Goal: Communication & Community: Participate in discussion

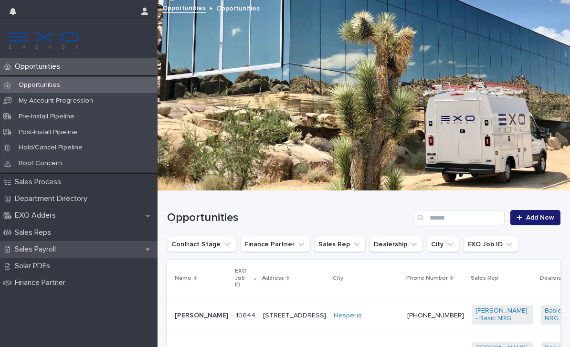
click at [61, 248] on p "Sales Payroll" at bounding box center [37, 249] width 52 height 9
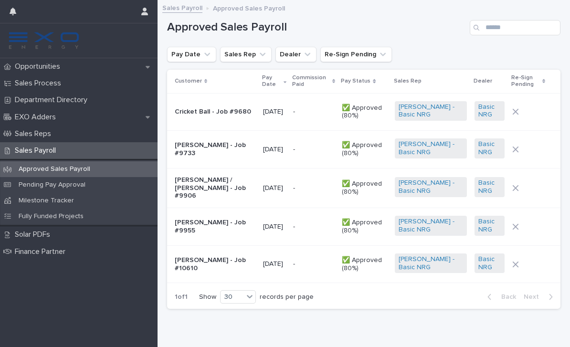
click at [197, 260] on p "[PERSON_NAME] - Job #10610" at bounding box center [215, 264] width 81 height 16
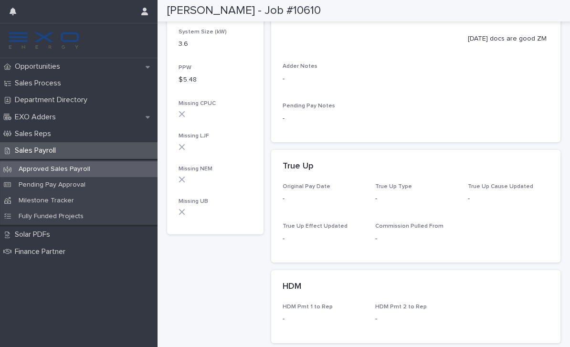
scroll to position [360, 0]
click at [48, 70] on p "Opportunities" at bounding box center [39, 66] width 57 height 9
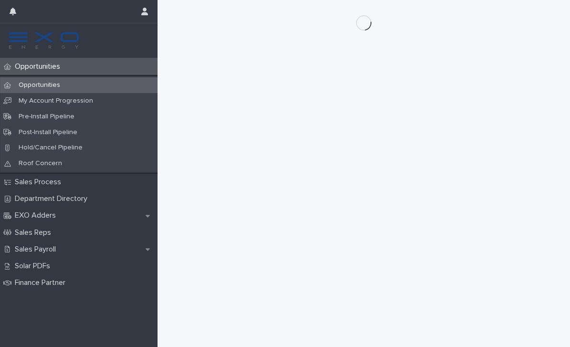
scroll to position [720, 0]
click at [37, 86] on p "Opportunities" at bounding box center [39, 85] width 57 height 8
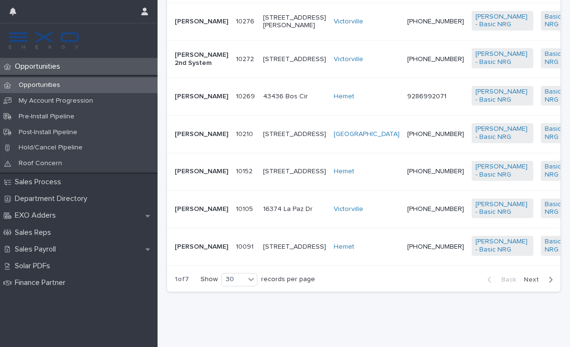
scroll to position [1245, 0]
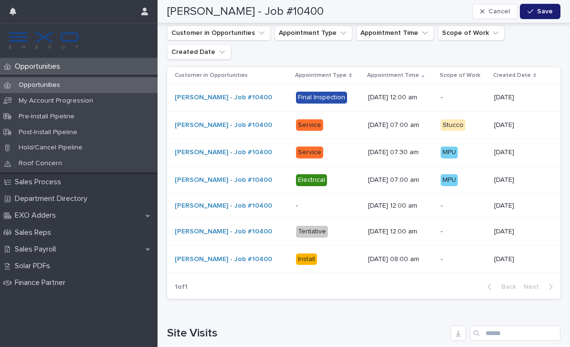
scroll to position [1258, 0]
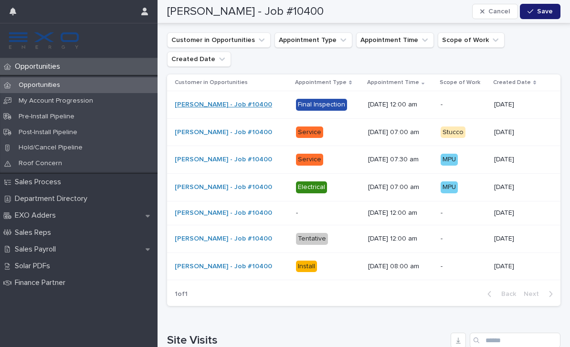
click at [233, 101] on link "[PERSON_NAME] - Job #10400" at bounding box center [223, 105] width 97 height 8
click at [199, 101] on link "[PERSON_NAME] - Job #10400" at bounding box center [223, 105] width 97 height 8
click at [240, 101] on link "[PERSON_NAME] - Job #10400" at bounding box center [223, 105] width 97 height 8
click at [236, 101] on link "[PERSON_NAME] - Job #10400" at bounding box center [223, 105] width 97 height 8
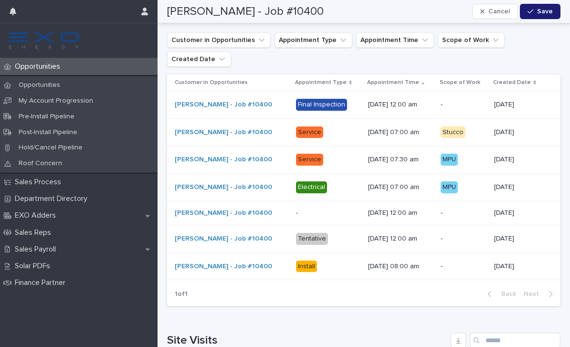
click at [312, 99] on div "Final Inspection" at bounding box center [321, 105] width 51 height 12
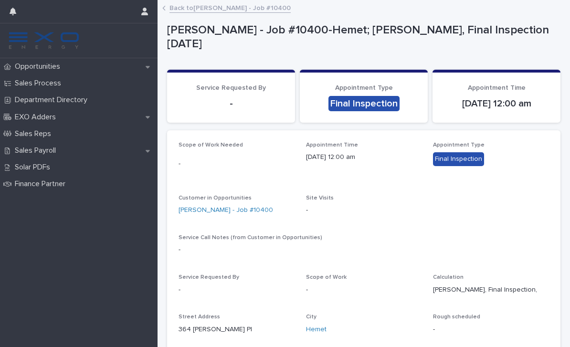
click at [199, 12] on link "Back to [PERSON_NAME] - Job #10400" at bounding box center [229, 7] width 121 height 11
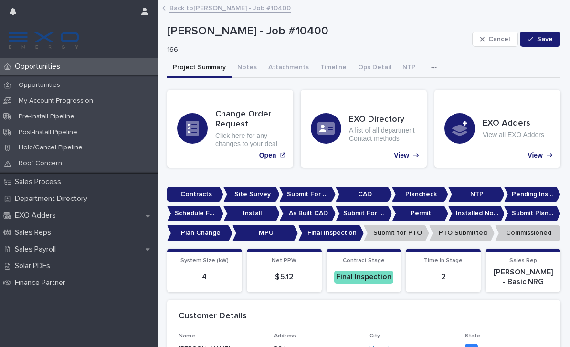
click at [209, 10] on link "Back to [PERSON_NAME] - Job #10400" at bounding box center [229, 7] width 121 height 11
click at [48, 86] on p "Opportunities" at bounding box center [39, 85] width 57 height 8
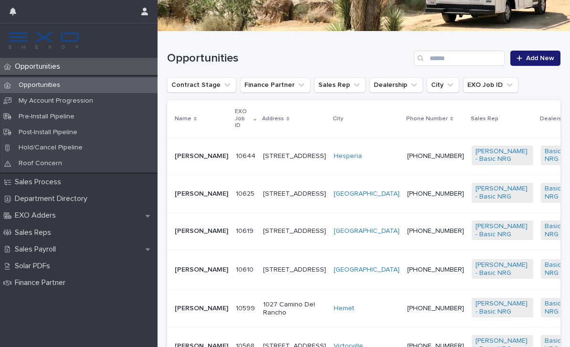
scroll to position [161, 0]
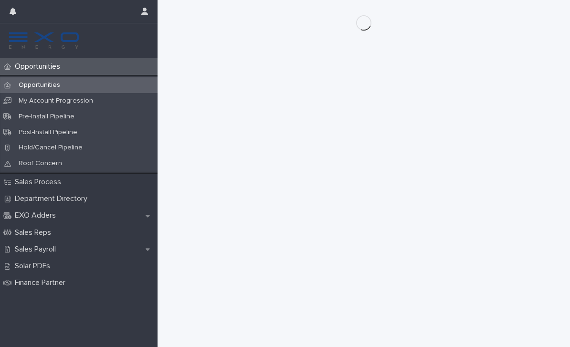
click at [48, 86] on p "Opportunities" at bounding box center [39, 85] width 57 height 8
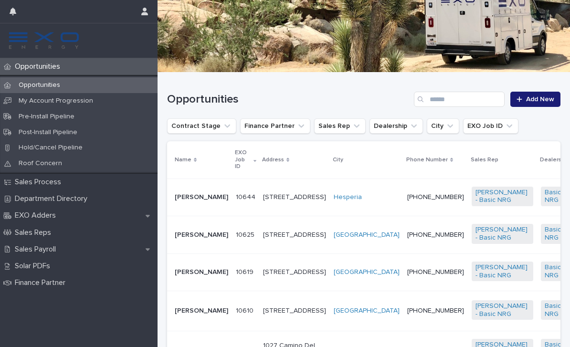
scroll to position [117, 0]
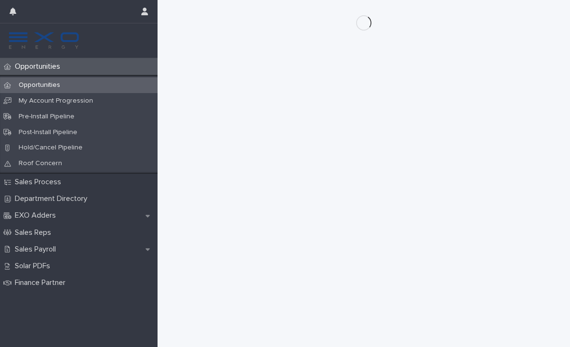
scroll to position [277, 0]
click at [49, 86] on p "Opportunities" at bounding box center [39, 85] width 57 height 8
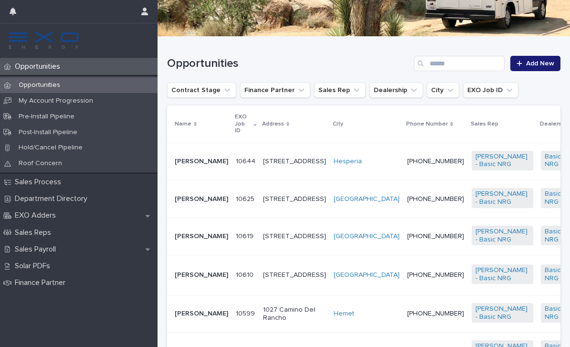
scroll to position [175, 0]
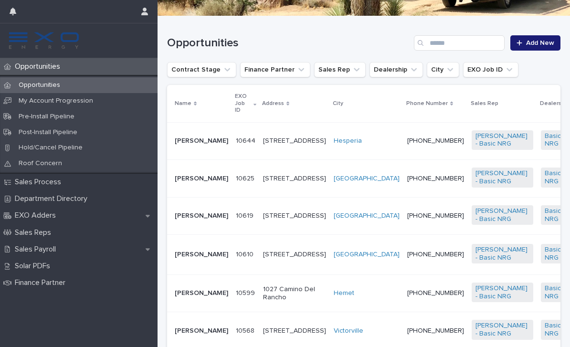
click at [186, 183] on p "[PERSON_NAME]" at bounding box center [201, 179] width 53 height 8
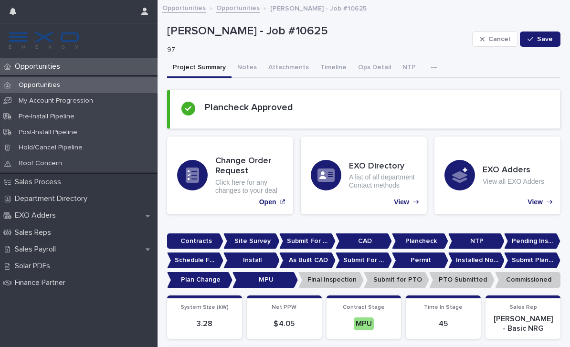
click at [431, 67] on icon "button" at bounding box center [434, 67] width 6 height 7
click at [415, 92] on button "Activity" at bounding box center [400, 92] width 63 height 14
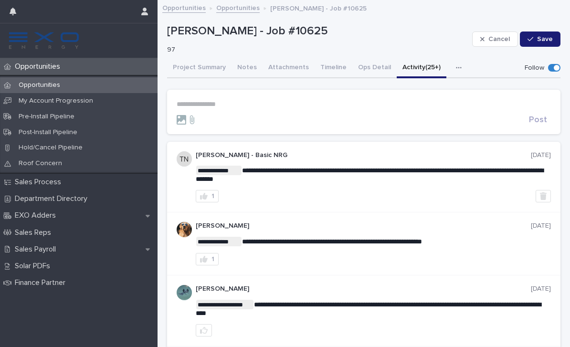
click at [211, 104] on p "**********" at bounding box center [364, 104] width 374 height 8
click at [212, 117] on span "[PERSON_NAME]" at bounding box center [205, 116] width 53 height 7
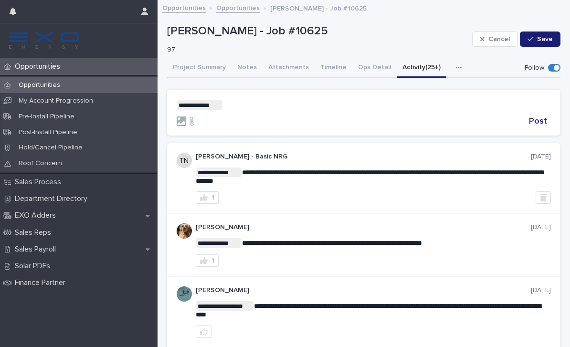
click at [231, 107] on p "**********" at bounding box center [364, 105] width 374 height 10
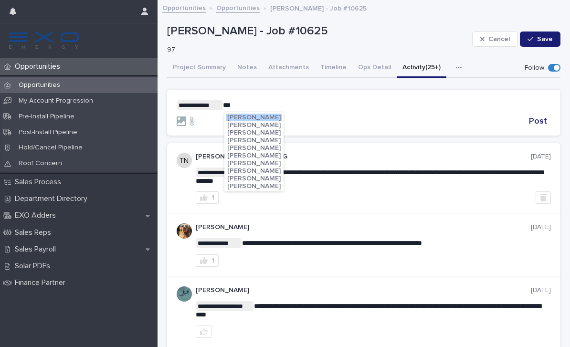
click at [243, 184] on span "[PERSON_NAME]" at bounding box center [253, 186] width 53 height 7
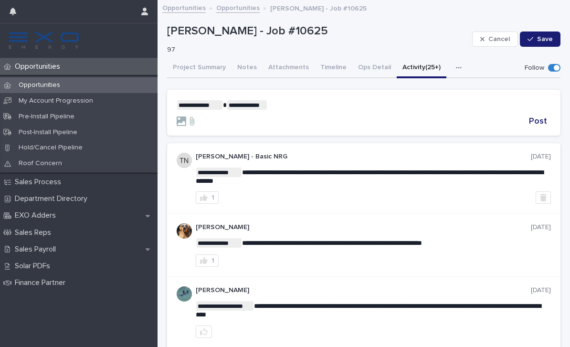
click at [287, 106] on p "**********" at bounding box center [364, 105] width 374 height 10
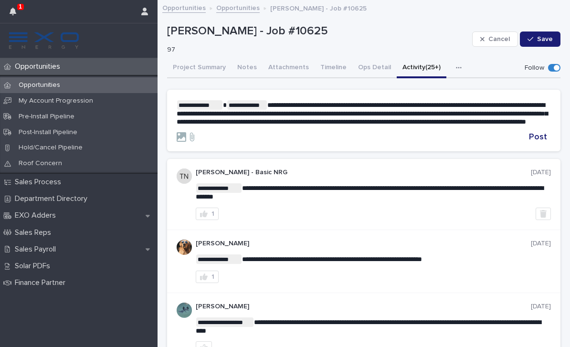
click at [495, 119] on span "**********" at bounding box center [362, 113] width 371 height 23
click at [310, 103] on span "**********" at bounding box center [362, 113] width 371 height 23
click at [539, 141] on span "Post" at bounding box center [538, 137] width 18 height 9
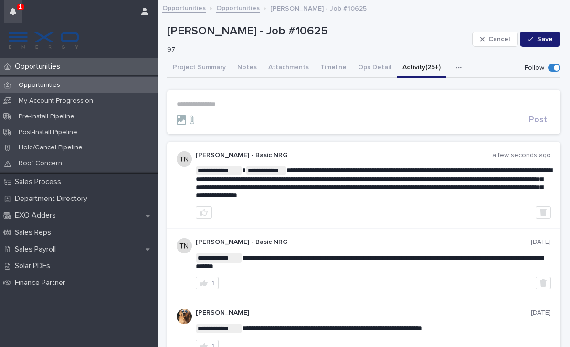
click at [15, 14] on icon "button" at bounding box center [13, 12] width 7 height 8
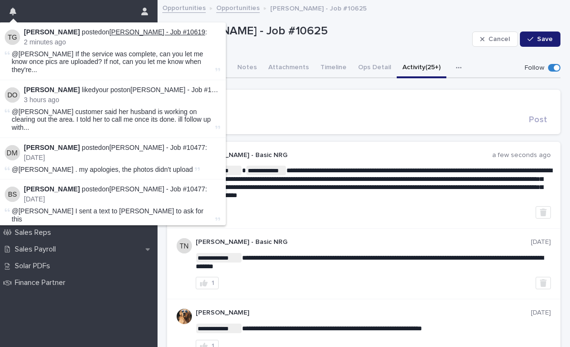
click at [120, 32] on link "[PERSON_NAME] - Job #10619" at bounding box center [157, 32] width 96 height 8
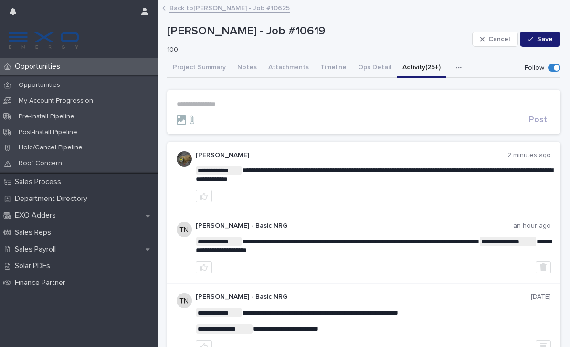
click at [184, 3] on link "Back to [PERSON_NAME] - Job #10625" at bounding box center [229, 7] width 120 height 11
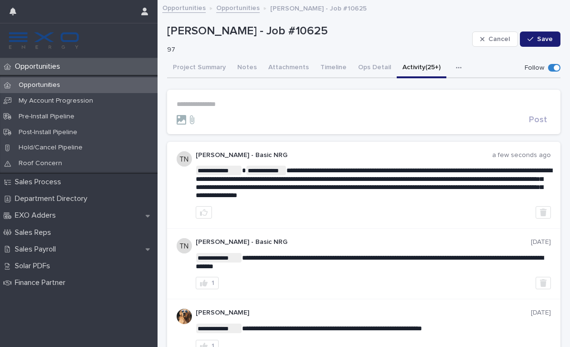
click at [49, 83] on p "Opportunities" at bounding box center [39, 85] width 57 height 8
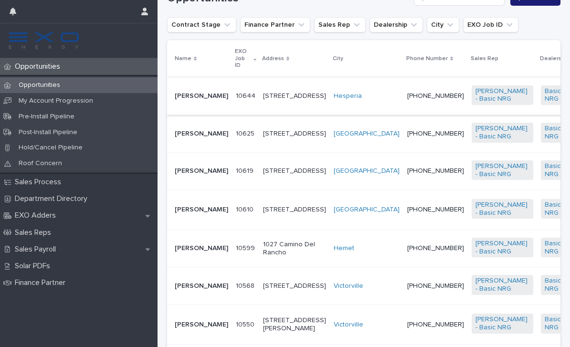
scroll to position [221, 0]
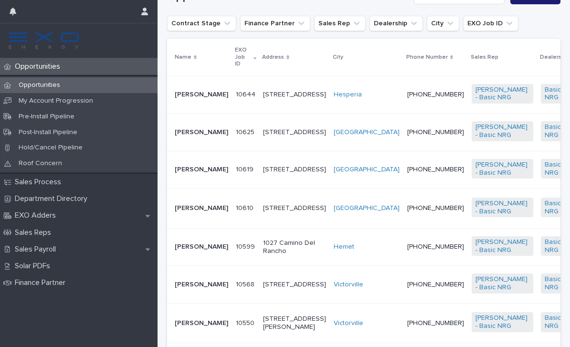
click at [198, 93] on p "[PERSON_NAME]" at bounding box center [201, 95] width 53 height 8
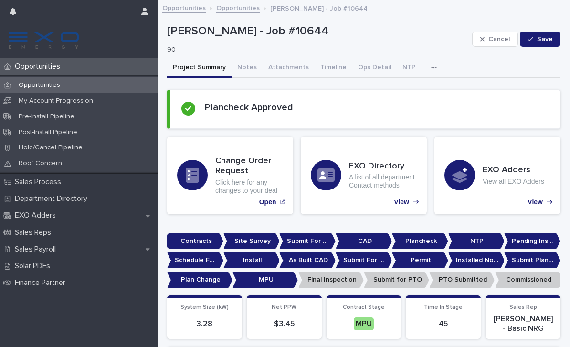
click at [45, 84] on p "Opportunities" at bounding box center [39, 85] width 57 height 8
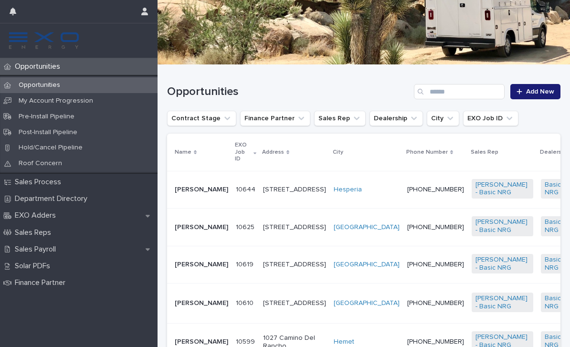
scroll to position [241, 0]
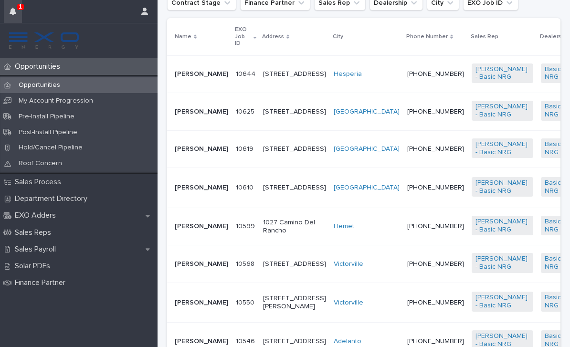
click at [14, 16] on button "button" at bounding box center [13, 11] width 18 height 23
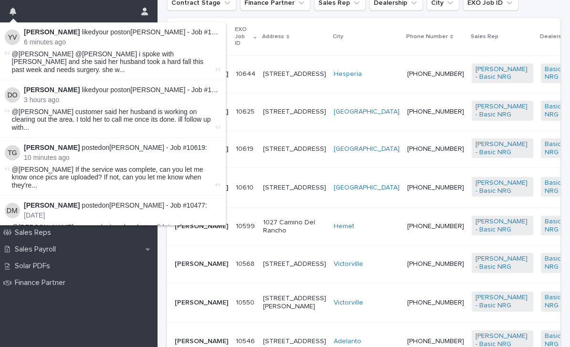
click at [106, 17] on div "[PERSON_NAME] liked your post on [PERSON_NAME] - Job #10625 : 6 minutes ago @[P…" at bounding box center [71, 11] width 123 height 23
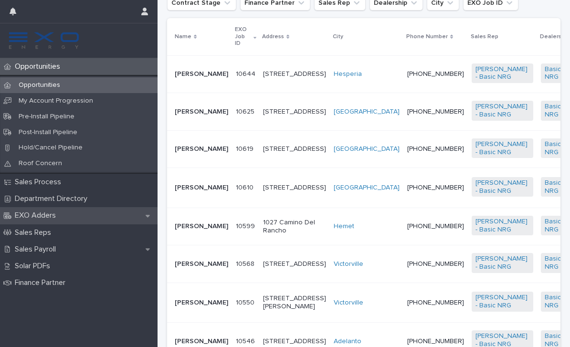
click at [148, 215] on icon at bounding box center [147, 216] width 4 height 2
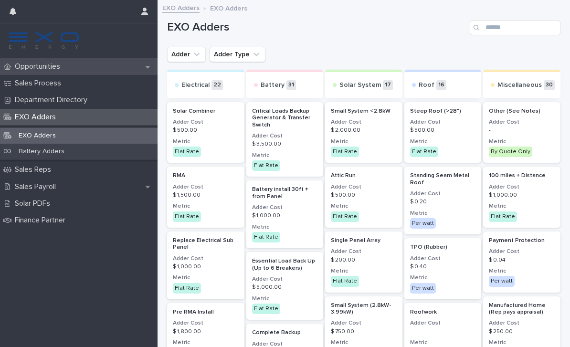
click at [147, 67] on icon at bounding box center [147, 67] width 4 height 2
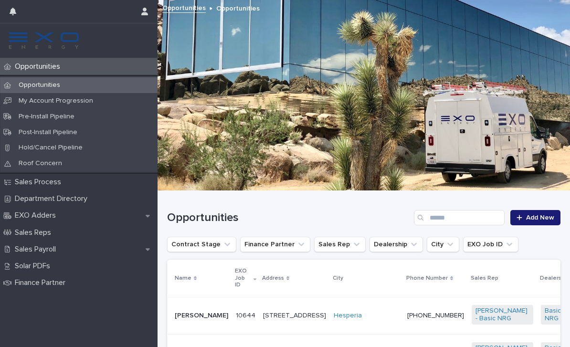
click at [47, 85] on p "Opportunities" at bounding box center [39, 85] width 57 height 8
